Goal: Transaction & Acquisition: Purchase product/service

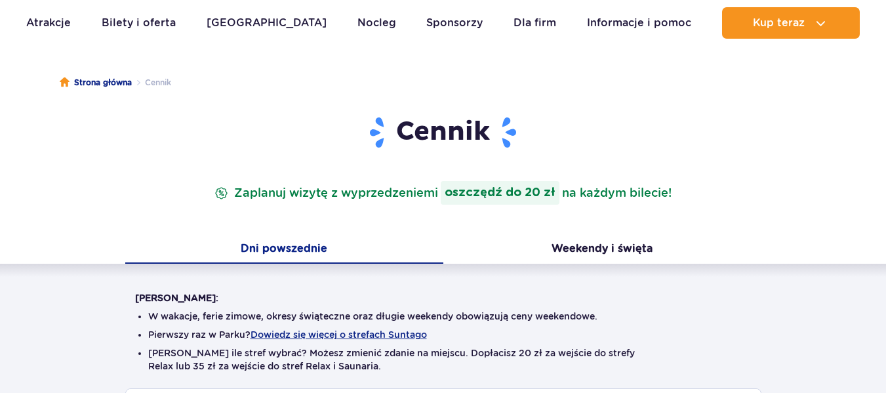
scroll to position [131, 0]
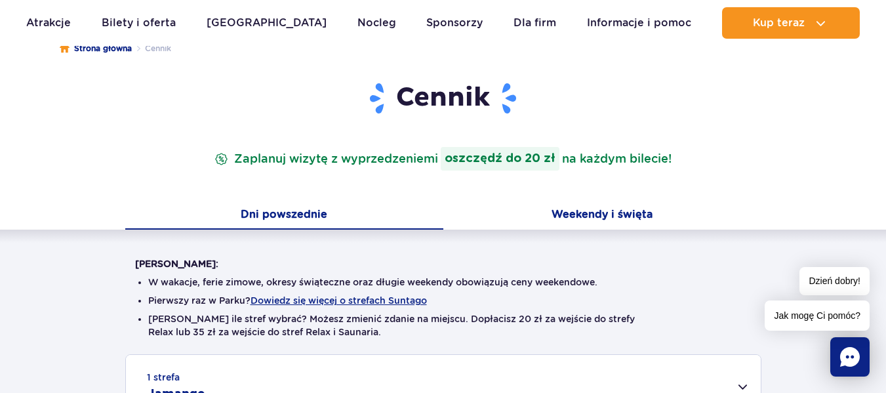
click at [579, 216] on button "Weekendy i święta" at bounding box center [602, 216] width 318 height 28
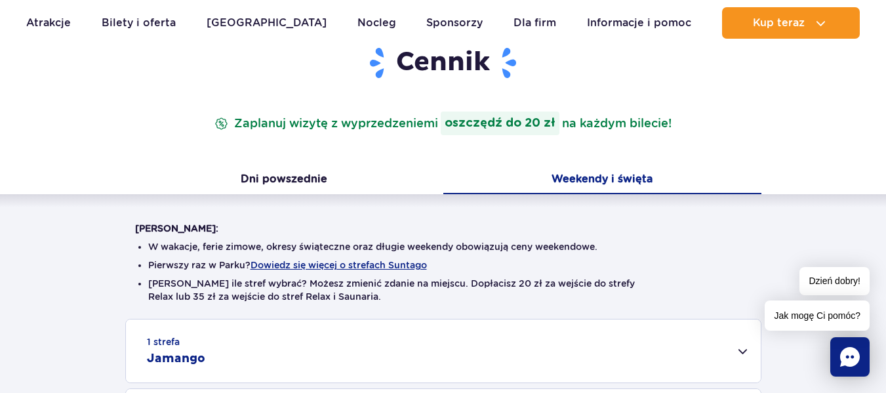
scroll to position [197, 0]
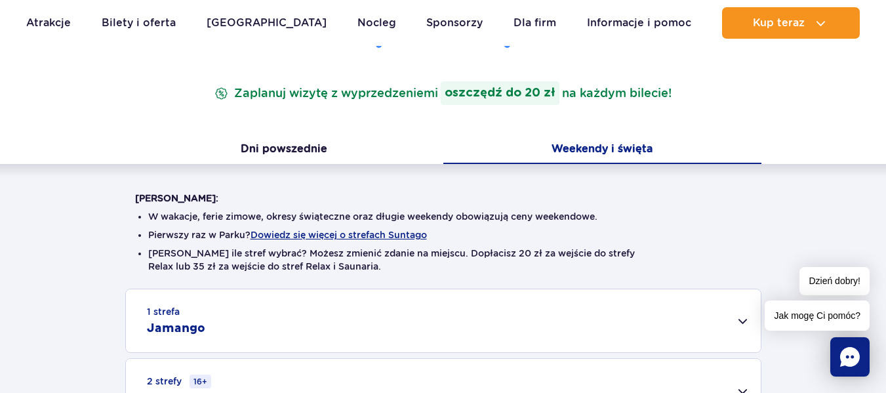
click at [630, 149] on button "Weekendy i święta" at bounding box center [602, 150] width 318 height 28
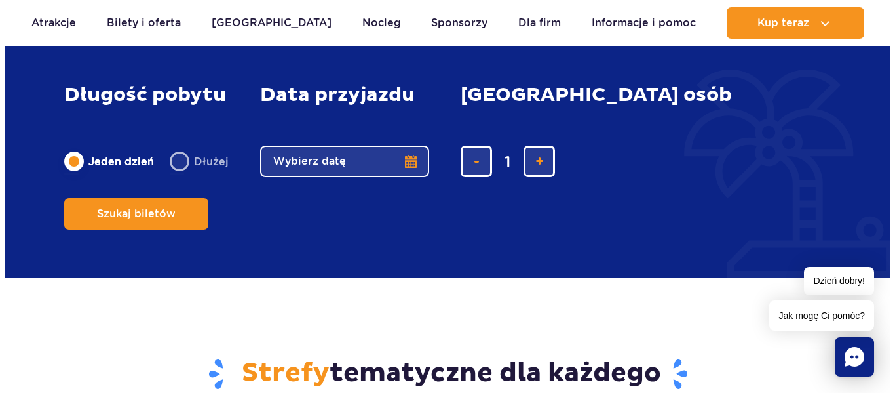
scroll to position [1180, 0]
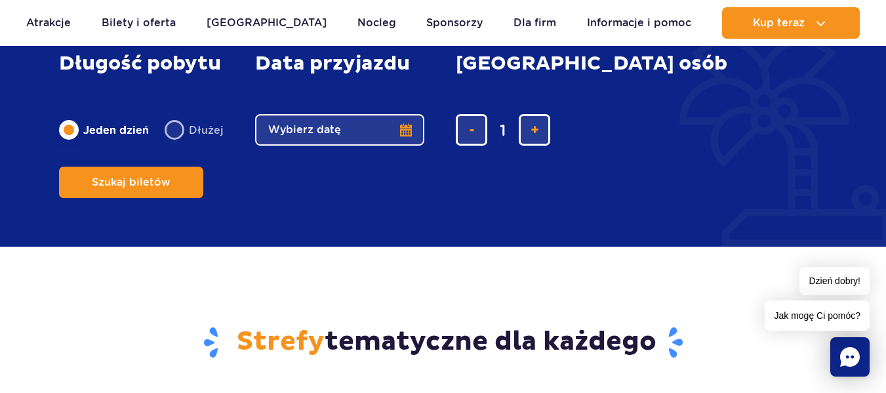
click at [404, 146] on button "Wybierz datę" at bounding box center [339, 129] width 169 height 31
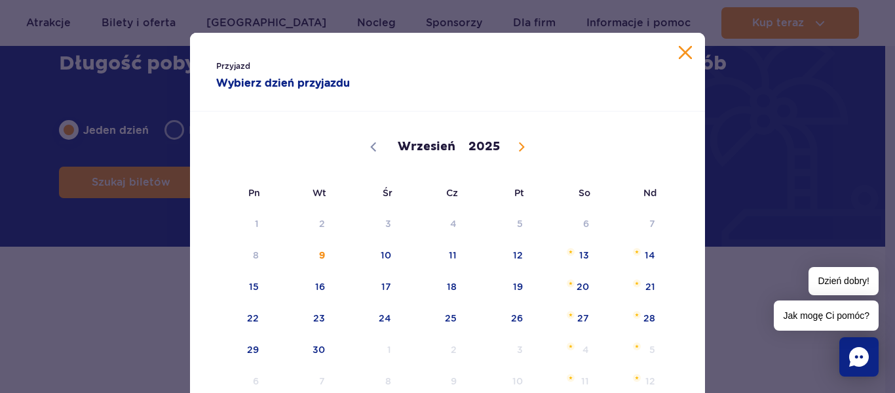
click at [512, 153] on span at bounding box center [522, 147] width 22 height 22
select select "9"
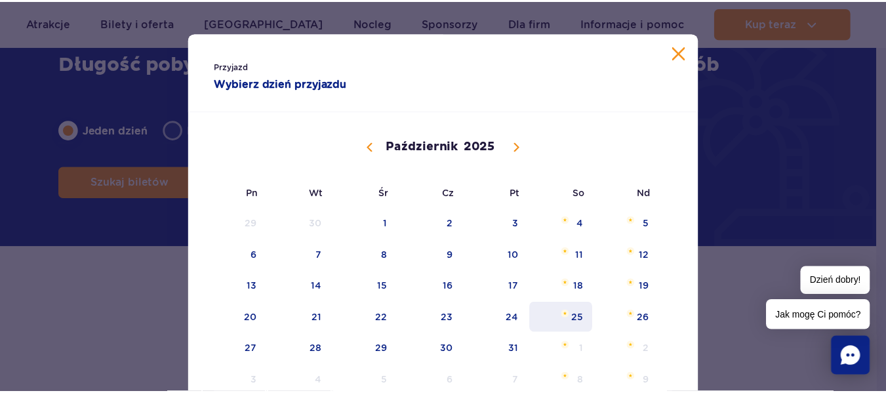
scroll to position [66, 0]
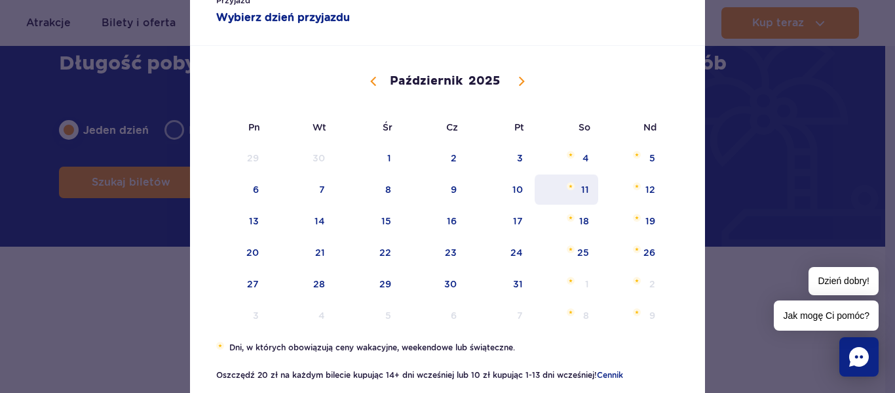
click at [579, 185] on span "11" at bounding box center [567, 189] width 66 height 30
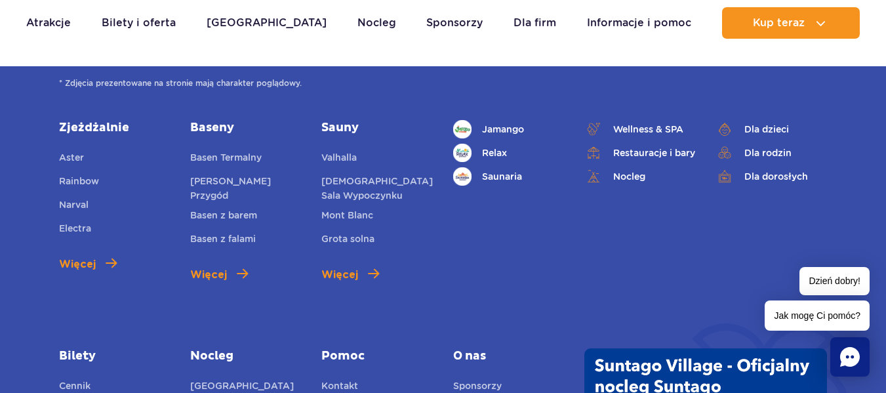
scroll to position [1835, 0]
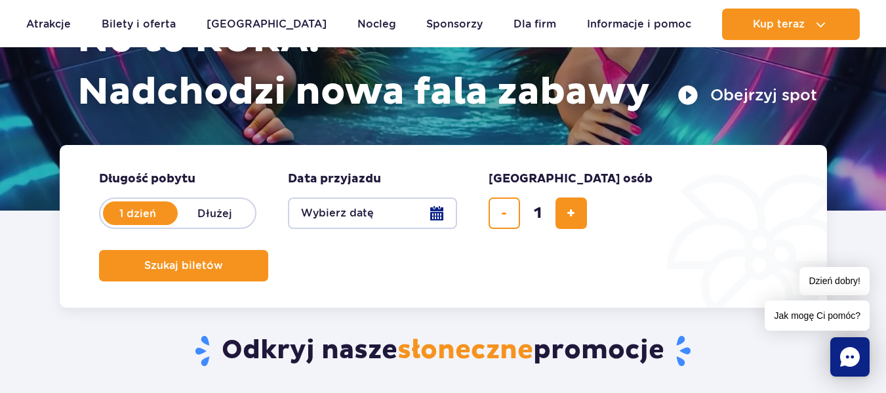
scroll to position [197, 0]
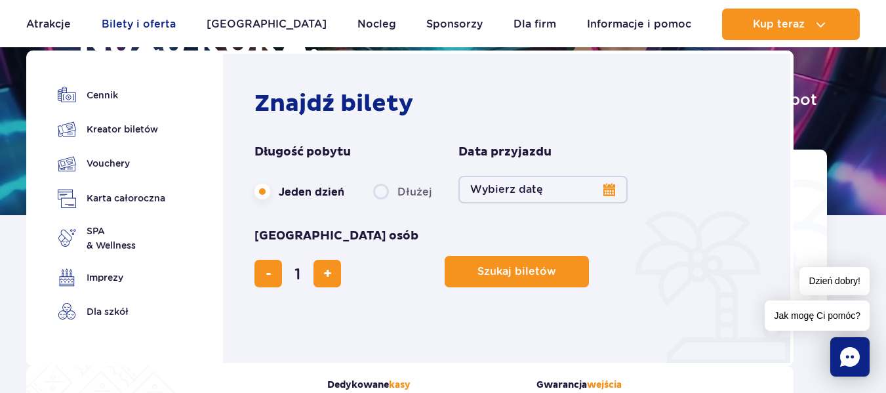
click at [147, 24] on link "Bilety i oferta" at bounding box center [139, 24] width 74 height 31
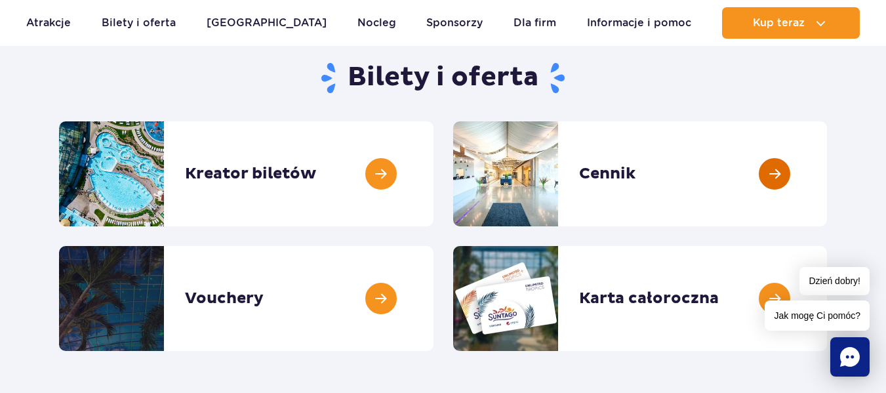
scroll to position [131, 0]
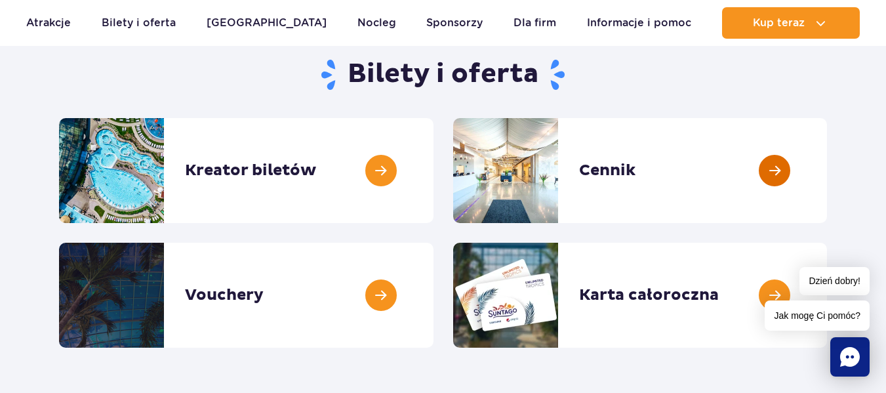
click at [827, 172] on link at bounding box center [827, 170] width 0 height 105
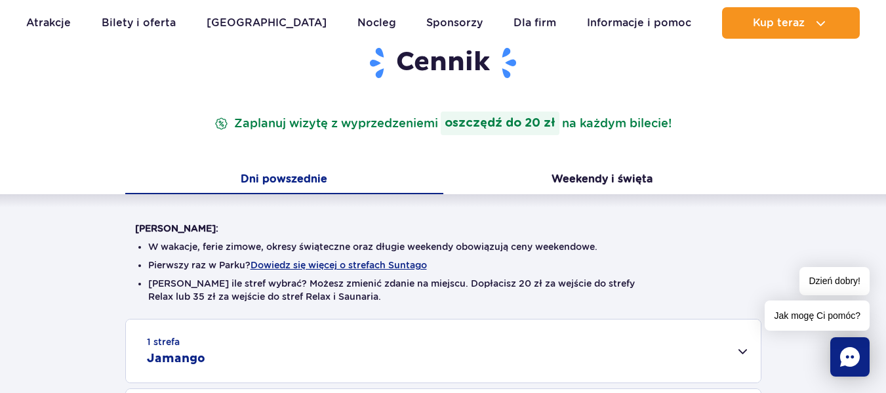
scroll to position [197, 0]
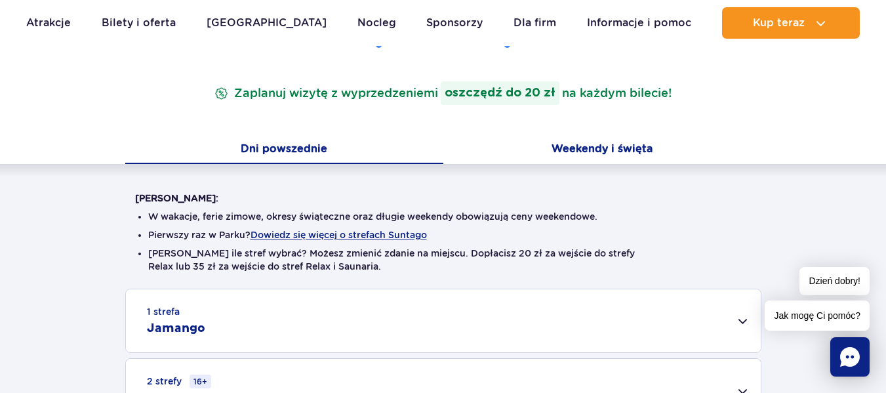
click at [591, 152] on button "Weekendy i święta" at bounding box center [602, 150] width 318 height 28
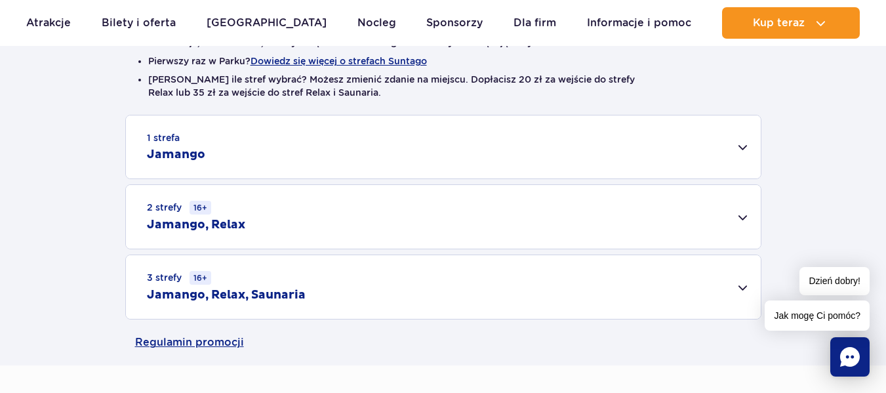
scroll to position [393, 0]
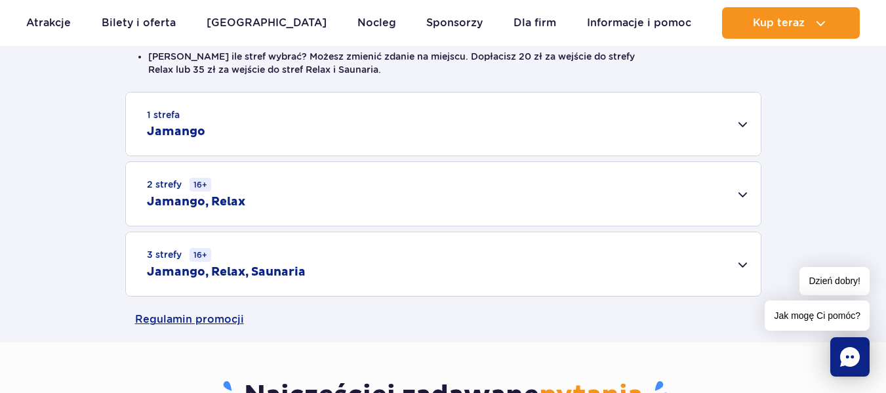
click at [742, 265] on div "3 strefy 16+ Jamango, Relax, Saunaria" at bounding box center [443, 264] width 635 height 64
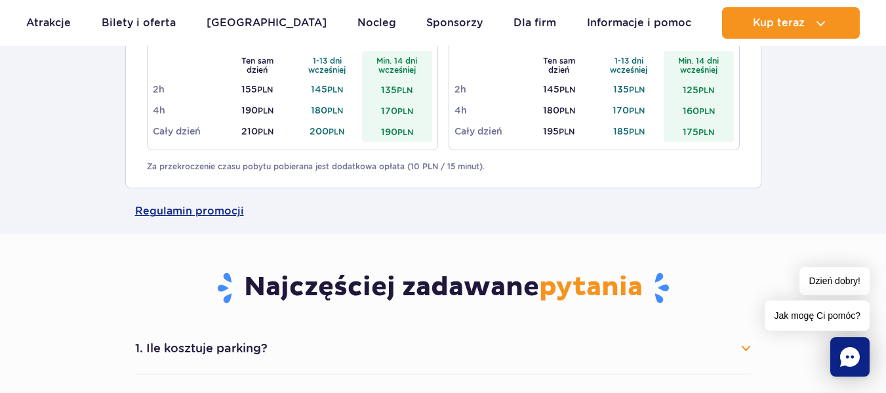
scroll to position [721, 0]
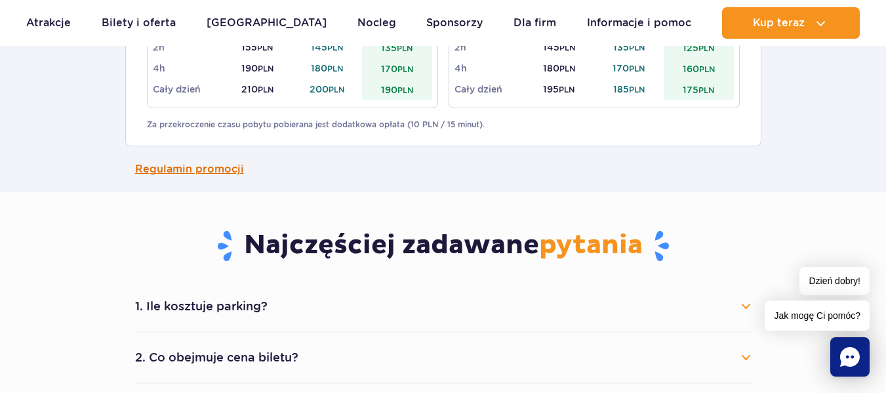
click at [144, 168] on link "Regulamin promocji" at bounding box center [443, 169] width 616 height 46
